Goal: Information Seeking & Learning: Learn about a topic

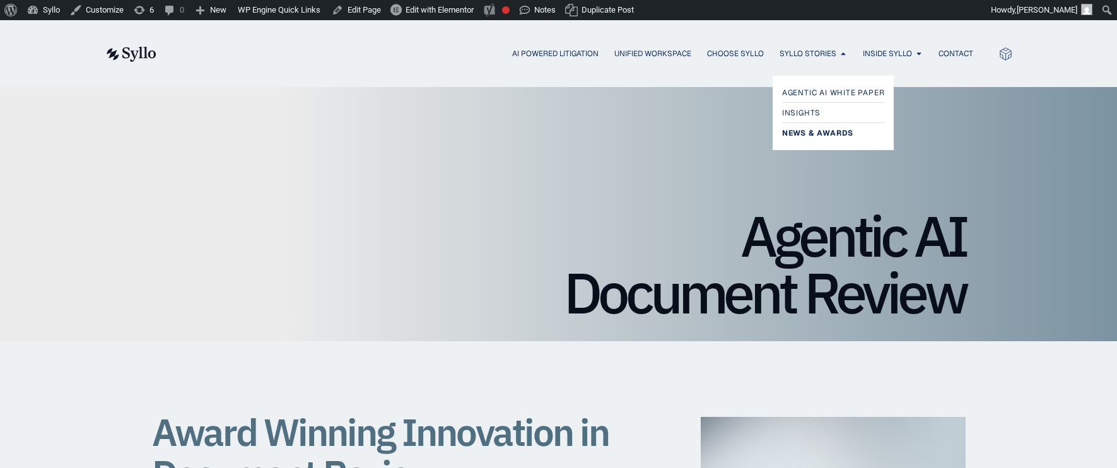
click at [813, 137] on span "News & Awards" at bounding box center [817, 132] width 71 height 15
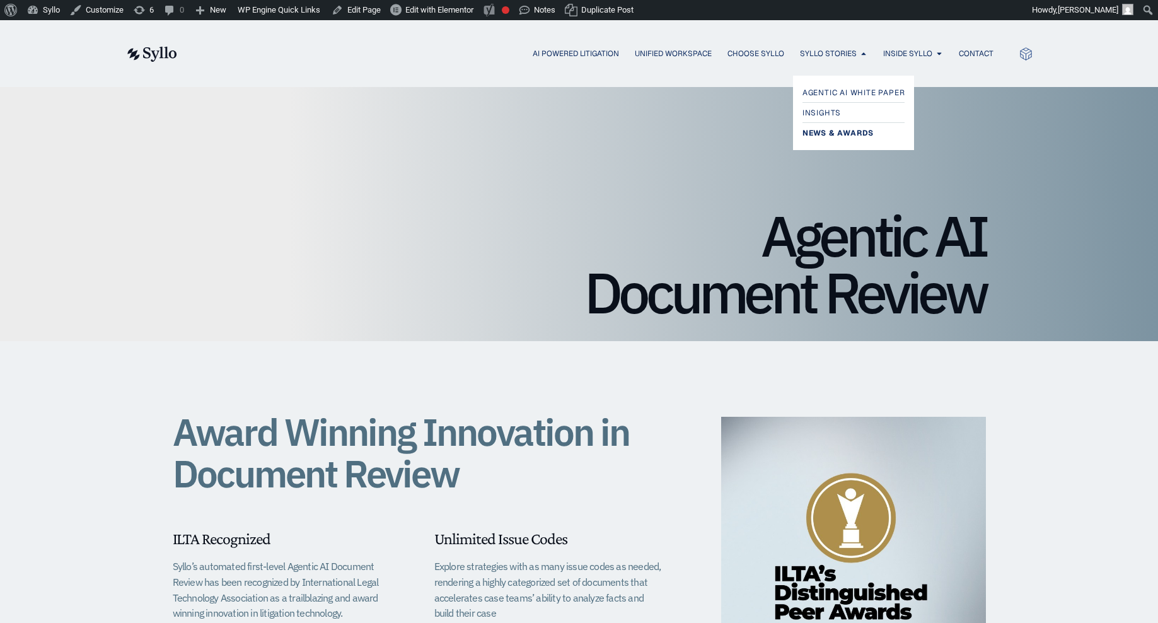
click at [832, 135] on span "News & Awards" at bounding box center [838, 132] width 71 height 15
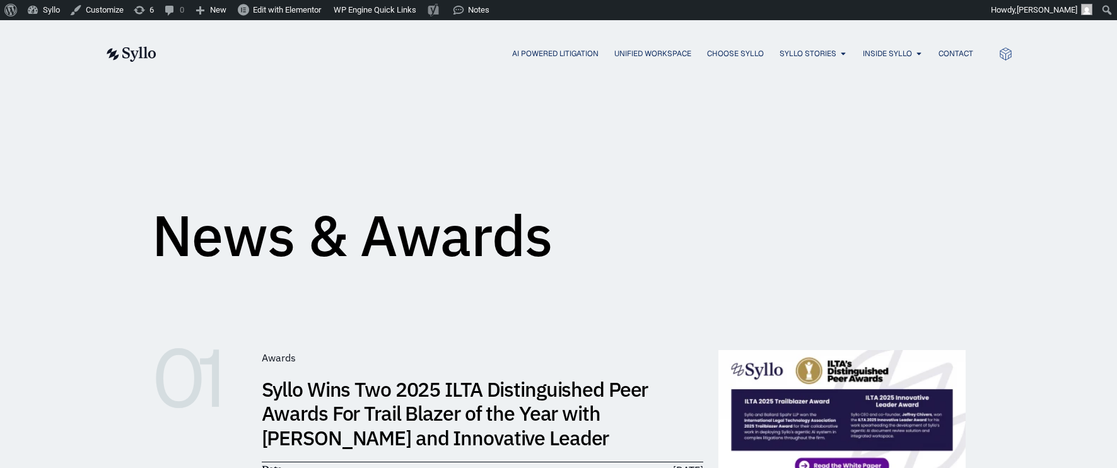
click at [453, 407] on link "Syllo Wins Two 2025 ILTA Distinguished Peer Awards For Trail Blazer of the Year…" at bounding box center [455, 413] width 387 height 75
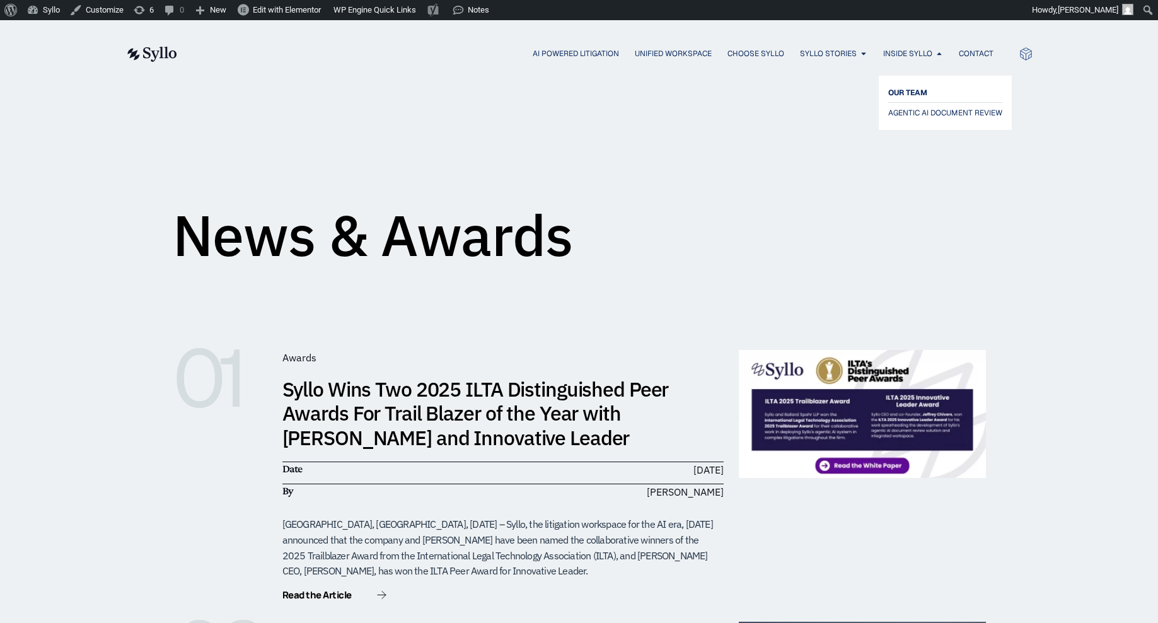
click at [897, 91] on span "OUR TEAM" at bounding box center [907, 92] width 39 height 15
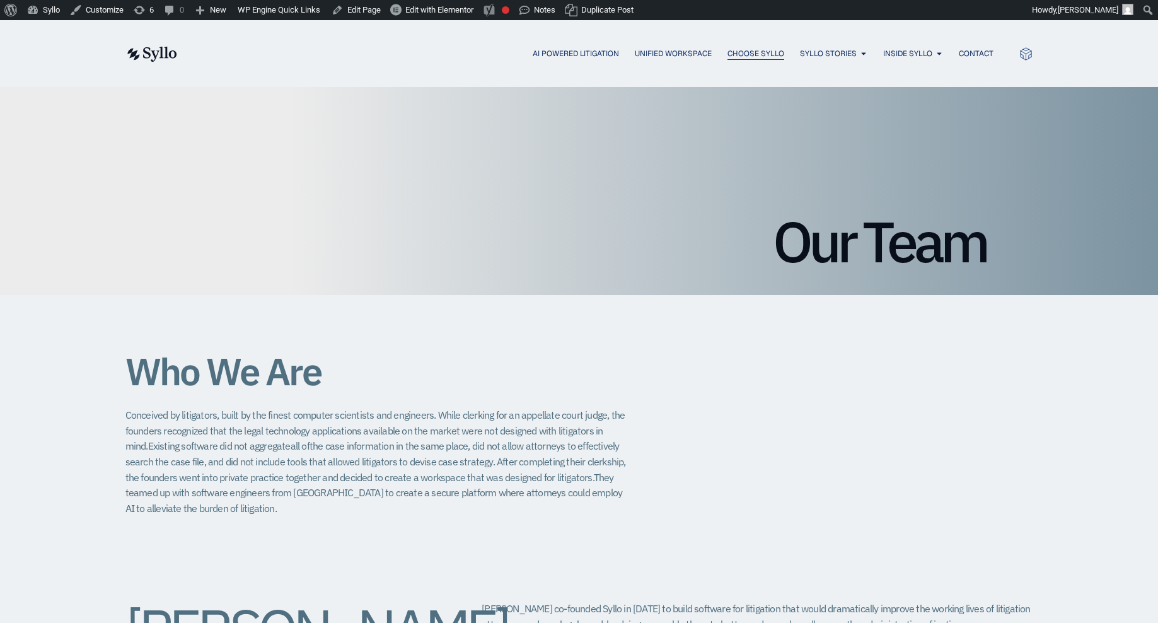
click at [762, 57] on span "Choose Syllo" at bounding box center [756, 53] width 57 height 11
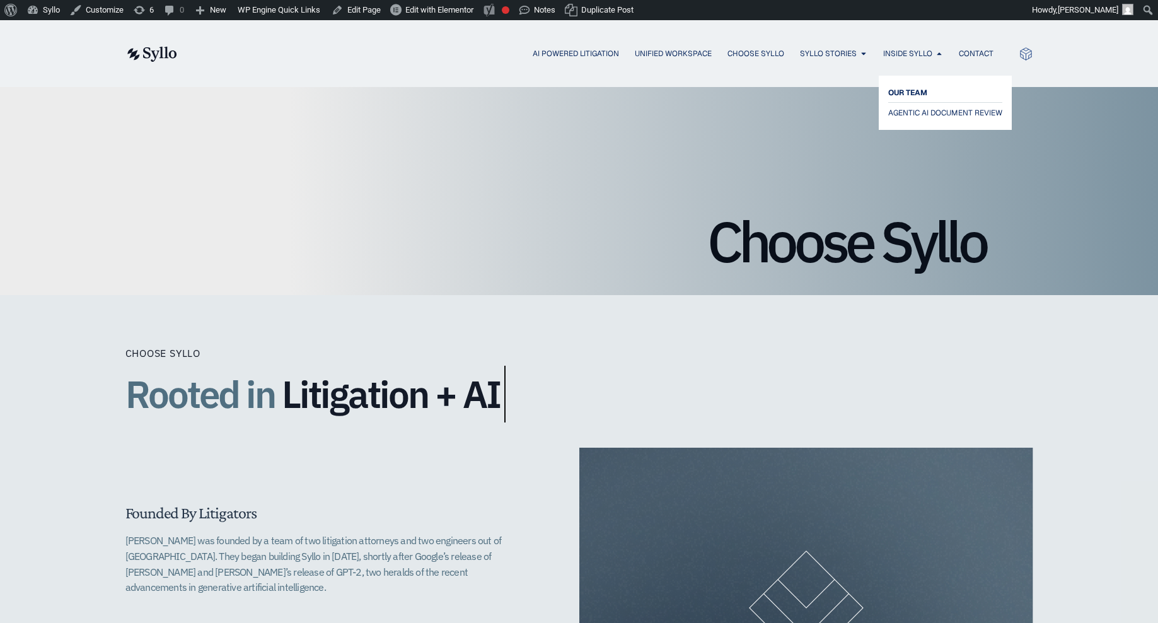
click at [902, 91] on span "OUR TEAM" at bounding box center [907, 92] width 39 height 15
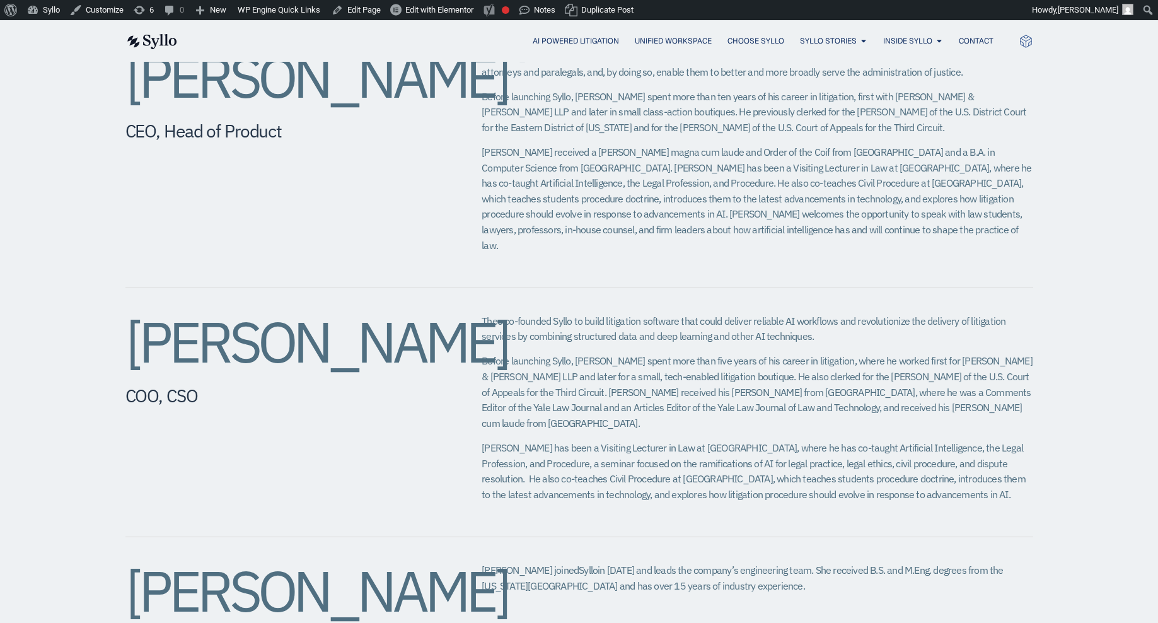
scroll to position [553, 0]
